Goal: Information Seeking & Learning: Check status

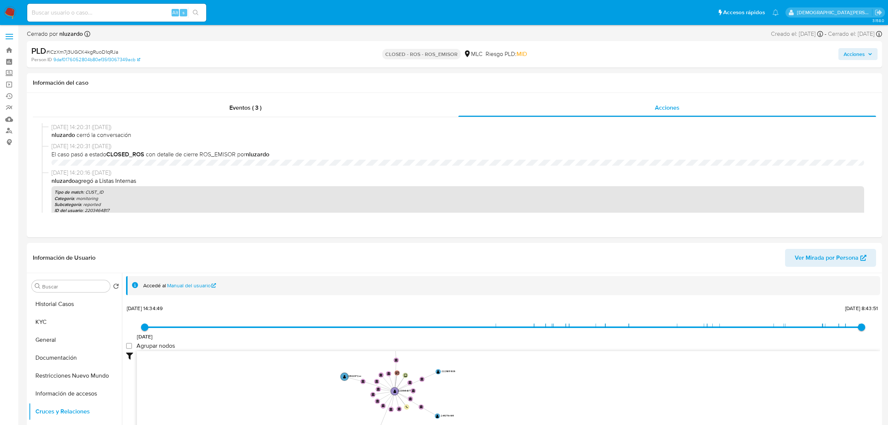
select select "10"
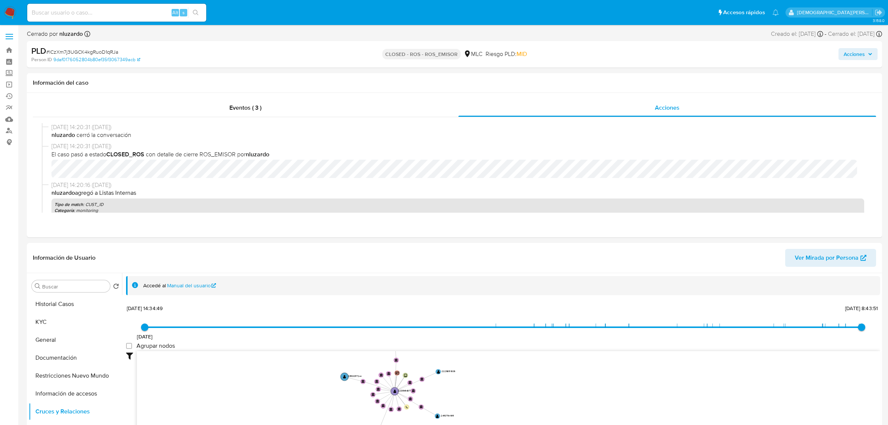
scroll to position [140, 0]
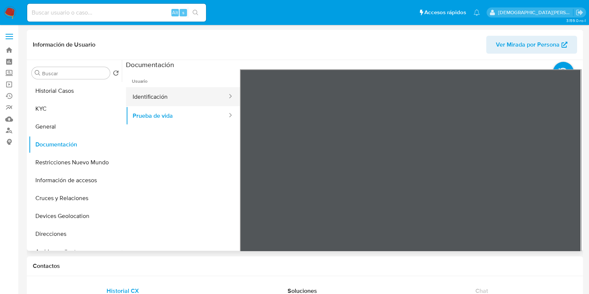
scroll to position [35, 0]
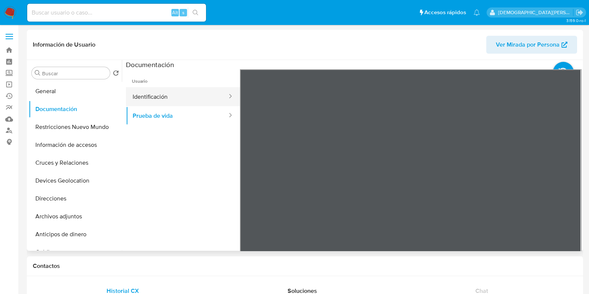
click at [149, 98] on button "Identificación" at bounding box center [177, 96] width 102 height 19
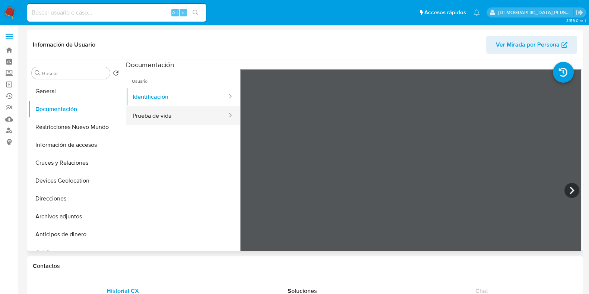
click at [162, 120] on button "Prueba de vida" at bounding box center [177, 115] width 102 height 19
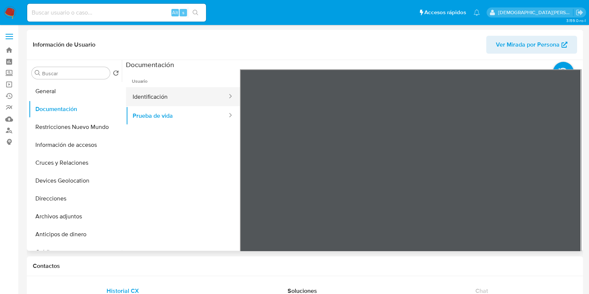
click at [179, 102] on button "Identificación" at bounding box center [177, 96] width 102 height 19
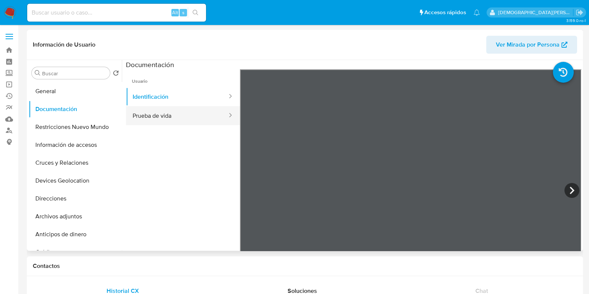
click at [197, 109] on button "Prueba de vida" at bounding box center [177, 115] width 102 height 19
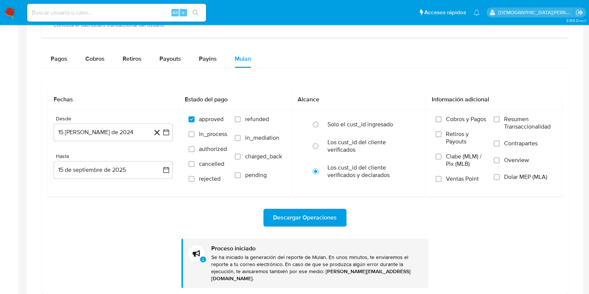
scroll to position [339, 0]
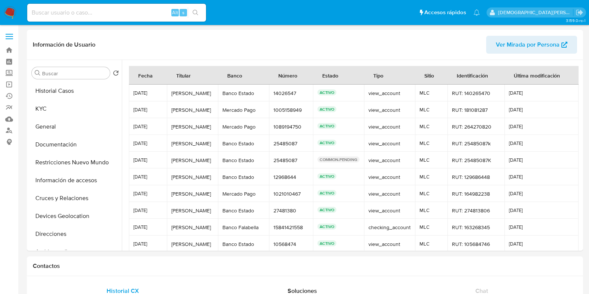
select select "10"
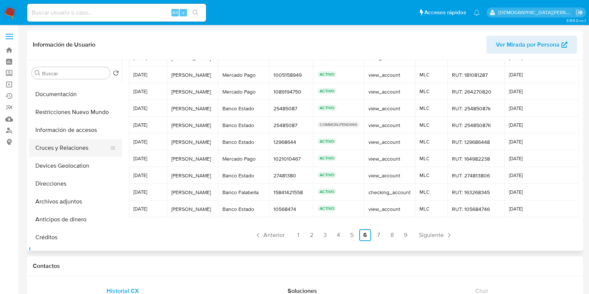
scroll to position [46, 0]
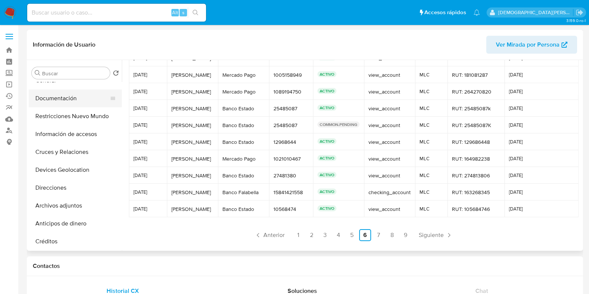
click at [71, 100] on button "Documentación" at bounding box center [72, 98] width 87 height 18
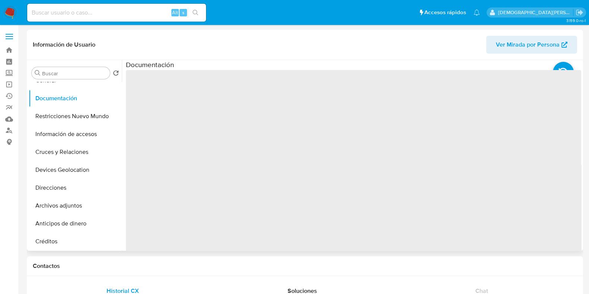
scroll to position [0, 0]
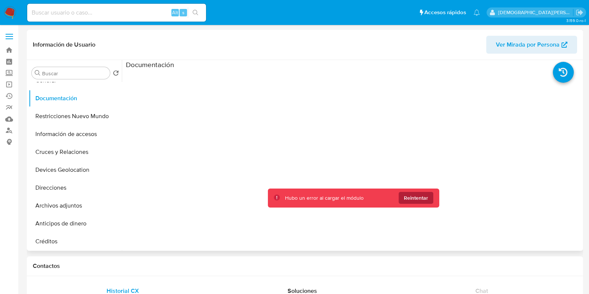
click at [417, 196] on span "Reintentar" at bounding box center [416, 198] width 24 height 12
drag, startPoint x: 261, startPoint y: 116, endPoint x: 3, endPoint y: 3, distance: 281.6
click at [258, 115] on div at bounding box center [354, 188] width 456 height 239
click at [418, 200] on span "Reintentar" at bounding box center [416, 198] width 24 height 12
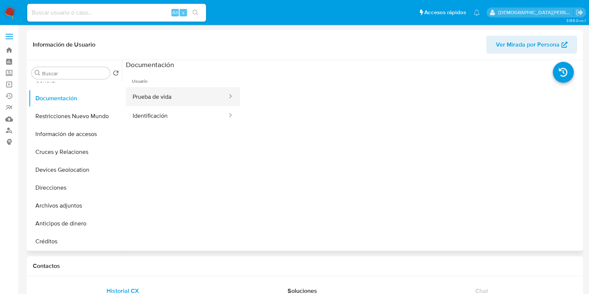
click at [199, 90] on button "Prueba de vida" at bounding box center [177, 96] width 102 height 19
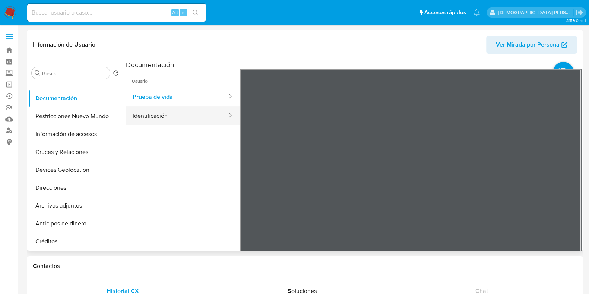
click at [179, 108] on button "Identificación" at bounding box center [177, 115] width 102 height 19
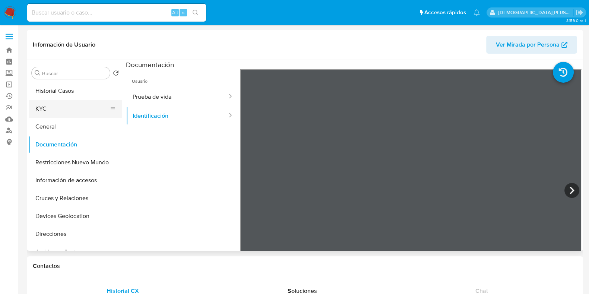
click at [68, 104] on button "KYC" at bounding box center [72, 109] width 87 height 18
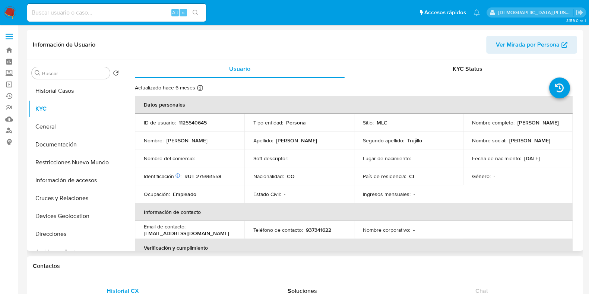
click at [518, 125] on p "Nicolas Antonio Cardona Trujillo" at bounding box center [538, 122] width 41 height 7
drag, startPoint x: 520, startPoint y: 125, endPoint x: 534, endPoint y: 126, distance: 13.8
click at [520, 125] on p "Nicolas Antonio Cardona Trujillo" at bounding box center [538, 122] width 41 height 7
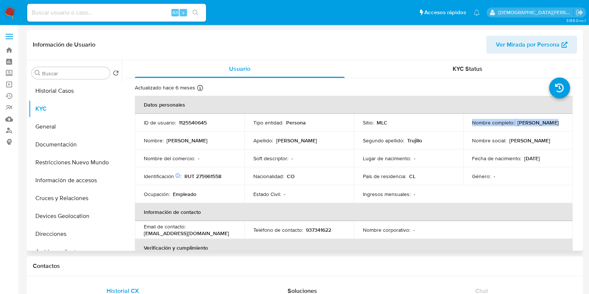
click at [552, 126] on div "Nombre completo : Nicolas Antonio Cardona Trujillo" at bounding box center [518, 122] width 92 height 7
click at [552, 125] on div "Nombre completo : Nicolas Antonio Cardona Trujillo" at bounding box center [518, 122] width 92 height 7
drag, startPoint x: 549, startPoint y: 126, endPoint x: 470, endPoint y: 126, distance: 79.0
click at [472, 126] on div "Nombre completo : Nicolas Antonio Cardona Trujillo" at bounding box center [518, 122] width 92 height 7
click at [55, 149] on button "Documentación" at bounding box center [72, 145] width 87 height 18
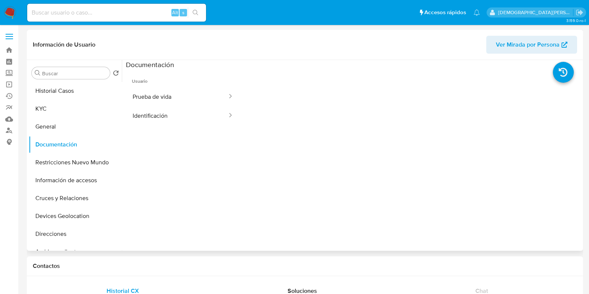
click at [168, 86] on span "Usuario" at bounding box center [183, 78] width 114 height 18
click at [168, 98] on button "Prueba de vida" at bounding box center [177, 96] width 102 height 19
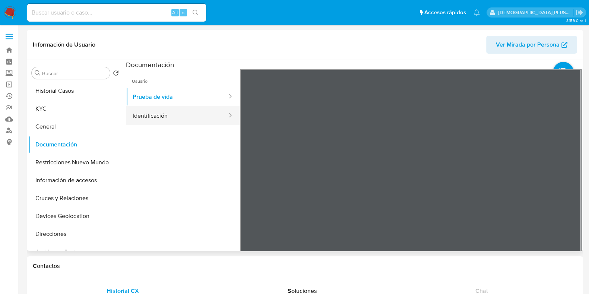
click at [181, 114] on button "Identificación" at bounding box center [177, 115] width 102 height 19
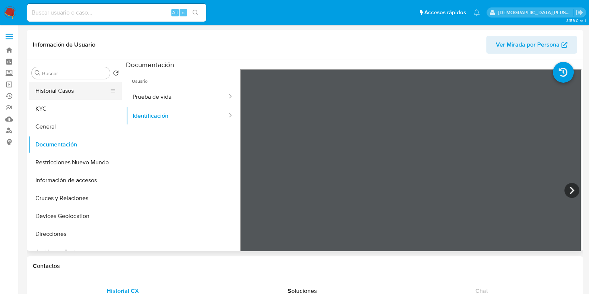
click at [88, 89] on button "Historial Casos" at bounding box center [72, 91] width 87 height 18
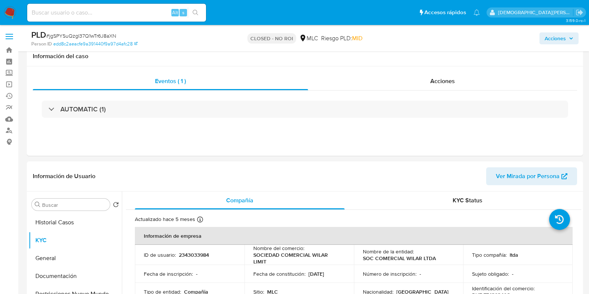
select select "10"
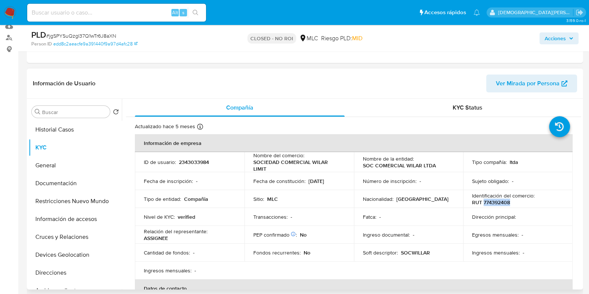
scroll to position [326, 0]
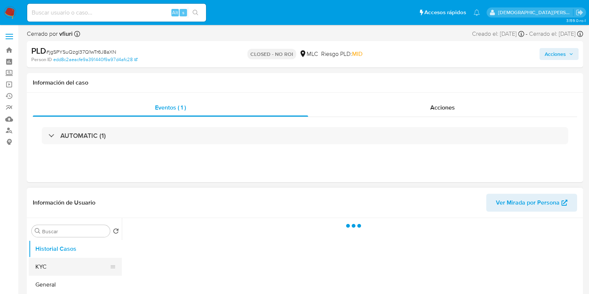
select select "10"
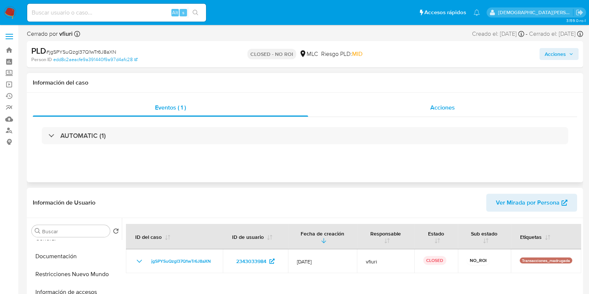
click at [455, 107] on div "Acciones" at bounding box center [442, 108] width 269 height 18
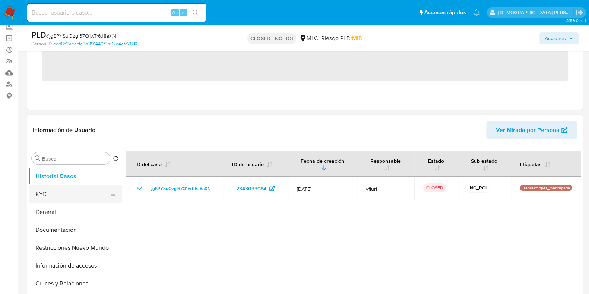
click at [67, 196] on button "KYC" at bounding box center [72, 194] width 87 height 18
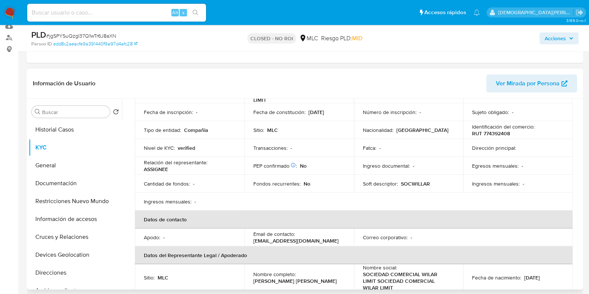
scroll to position [233, 0]
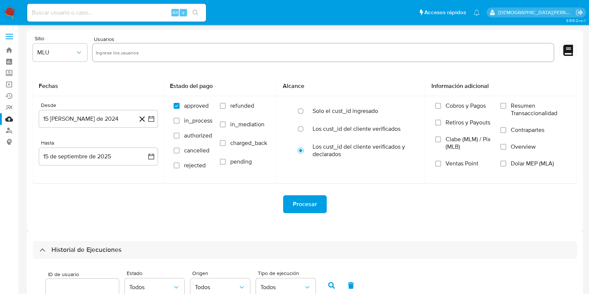
select select "10"
